Goal: Check status: Check status

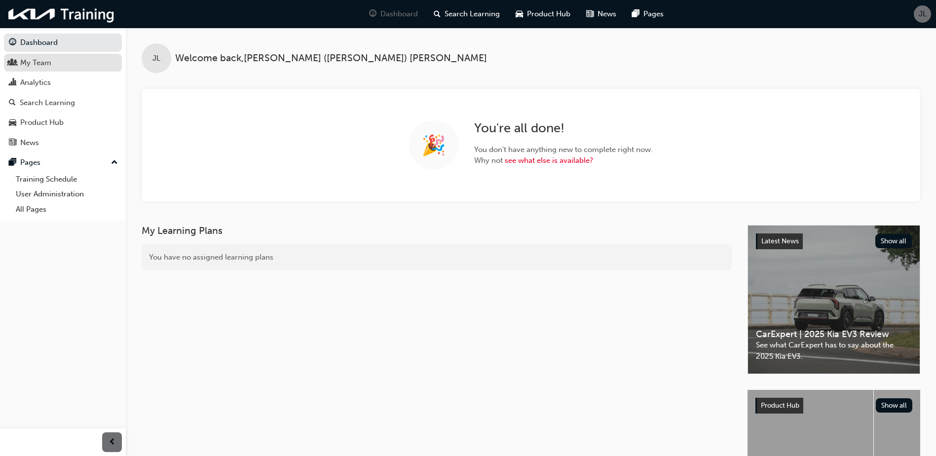
click at [49, 65] on div "My Team" at bounding box center [35, 62] width 31 height 11
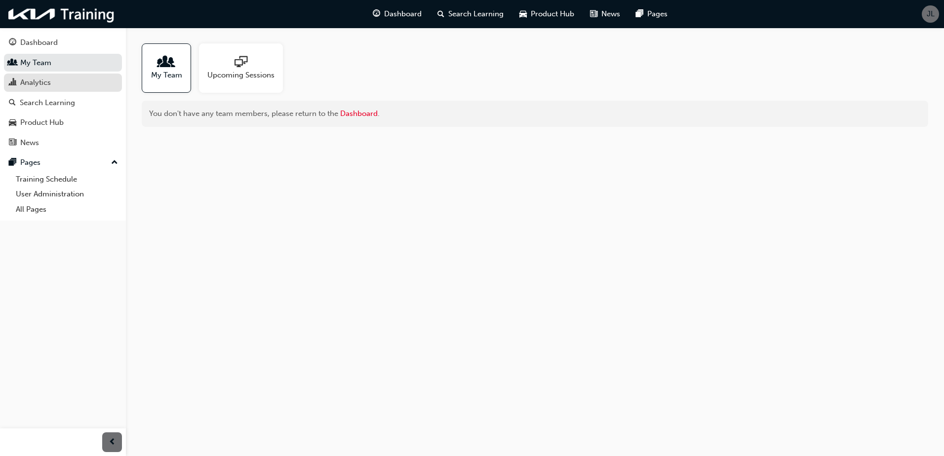
click at [55, 77] on div "Analytics" at bounding box center [63, 83] width 108 height 12
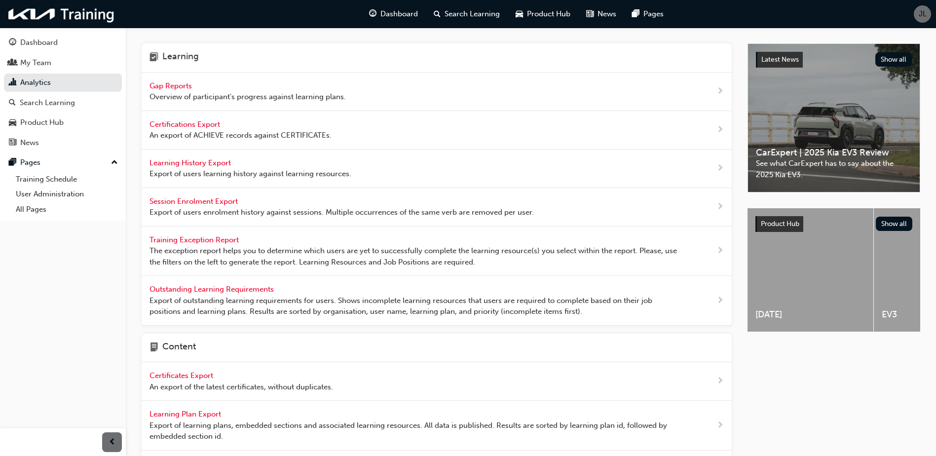
click at [187, 98] on span "Overview of participant's progress against learning plans." at bounding box center [248, 96] width 196 height 11
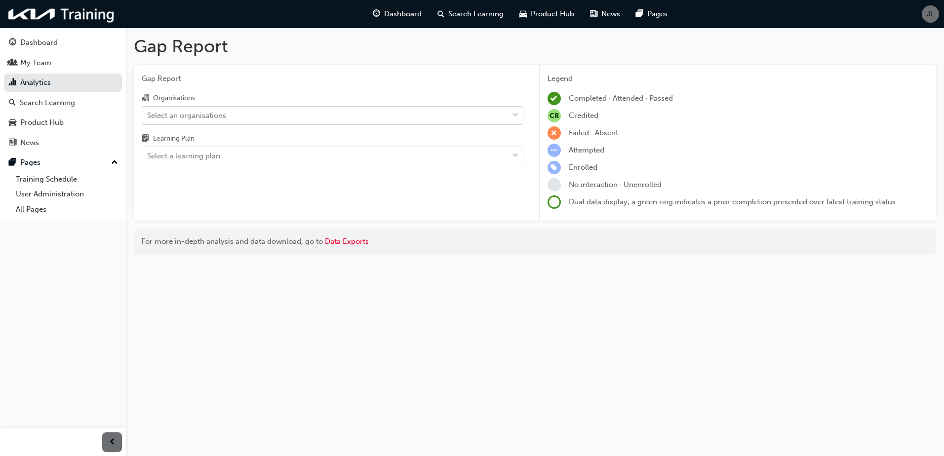
click at [349, 114] on div "Select an organisations" at bounding box center [325, 115] width 366 height 17
click at [148, 114] on input "Organisations Select an organisations" at bounding box center [147, 115] width 1 height 8
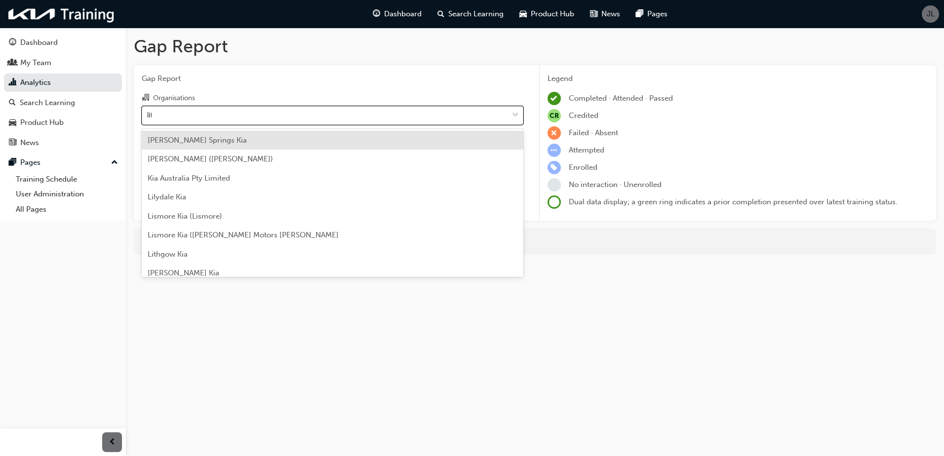
type input "lith"
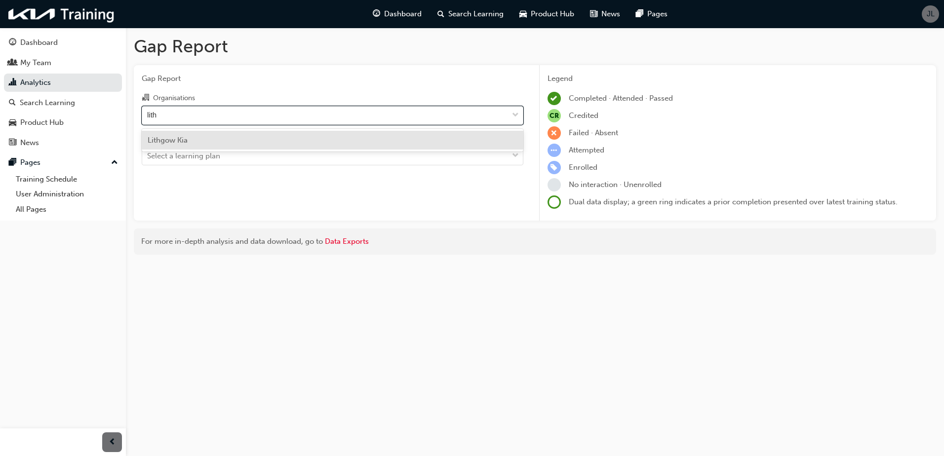
click at [334, 142] on div "Lithgow Kia" at bounding box center [333, 140] width 382 height 19
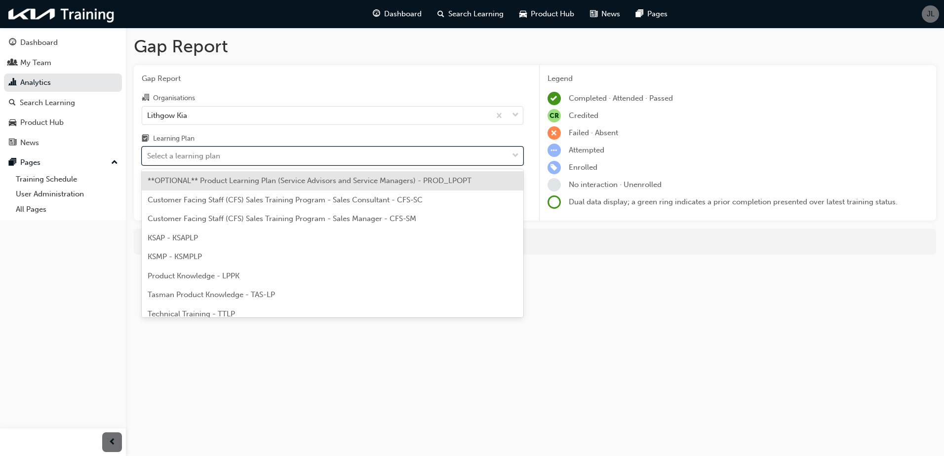
click at [294, 157] on div "Select a learning plan" at bounding box center [325, 156] width 366 height 17
click at [148, 157] on input "Learning Plan option **OPTIONAL** Product Learning Plan (Service Advisors and S…" at bounding box center [147, 156] width 1 height 8
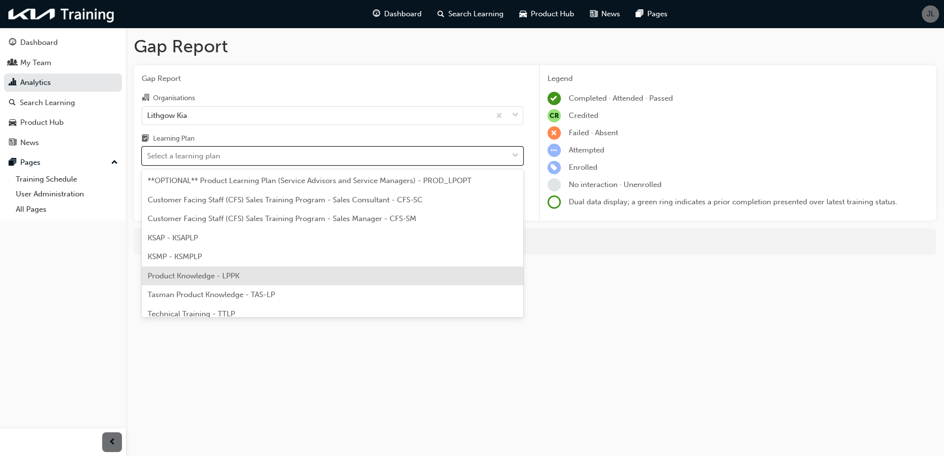
click at [223, 264] on div "**OPTIONAL** Product Learning Plan (Service Advisors and Service Managers) - PR…" at bounding box center [333, 243] width 382 height 148
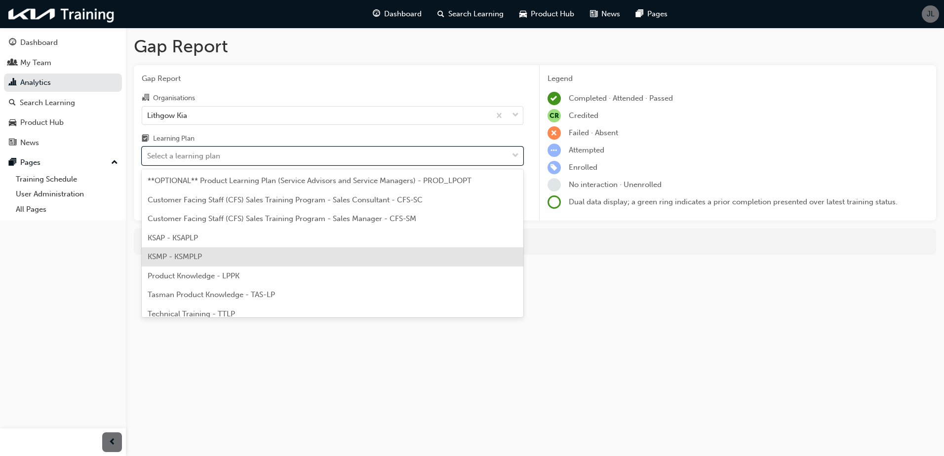
click at [225, 260] on div "KSMP - KSMPLP" at bounding box center [333, 256] width 382 height 19
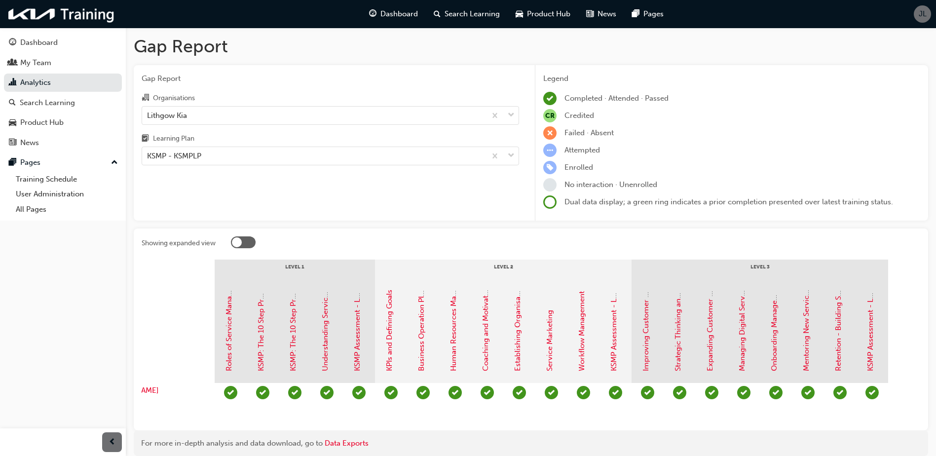
scroll to position [0, 55]
